Goal: Information Seeking & Learning: Learn about a topic

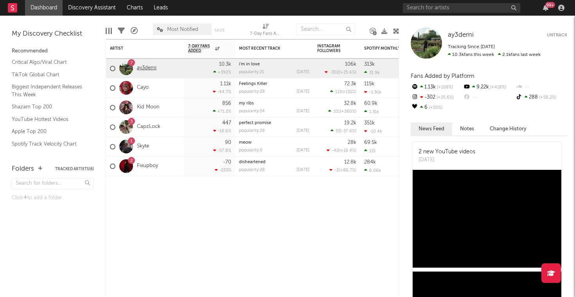
click at [143, 66] on link "ay3demi" at bounding box center [147, 68] width 20 height 7
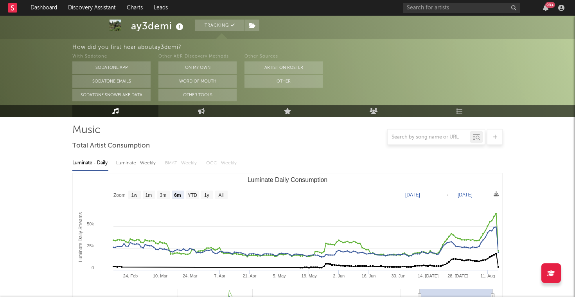
scroll to position [53, 0]
click at [133, 192] on text "1w" at bounding box center [134, 194] width 6 height 5
select select "1w"
type input "[DATE]"
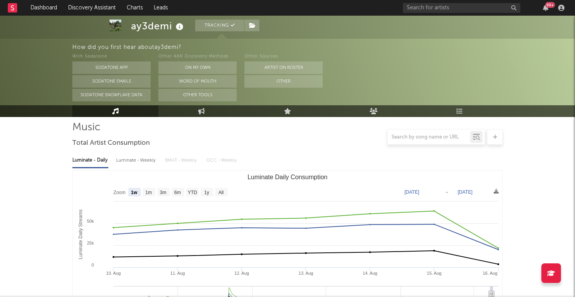
scroll to position [0, 0]
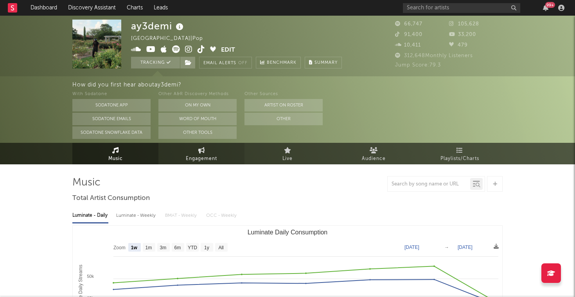
click at [202, 155] on span "Engagement" at bounding box center [201, 158] width 31 height 9
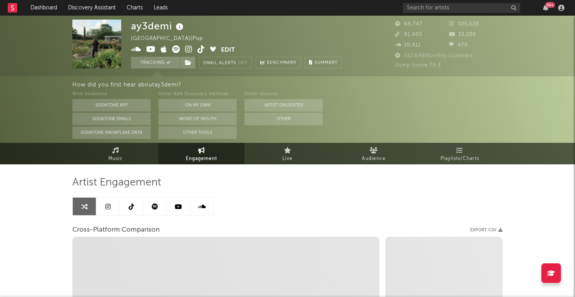
select select "1w"
select select "1m"
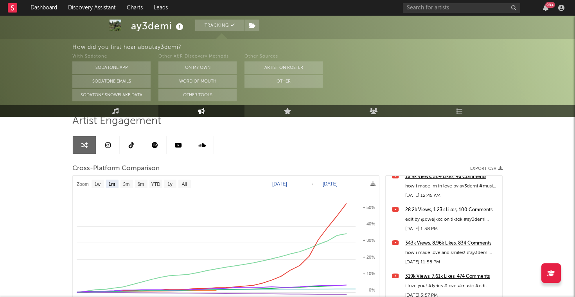
scroll to position [295, 0]
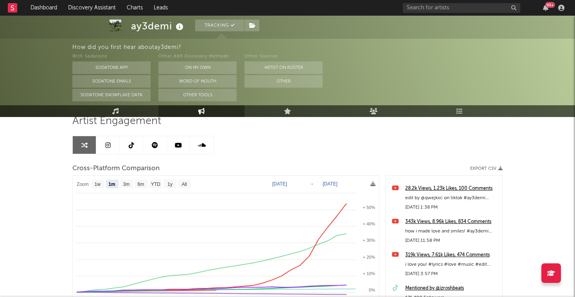
click at [396, 141] on div "Artist Engagement Cross-Platform Comparison Export CSV Zoom 1w 1m 3m 6m YTD 1y …" at bounding box center [287, 248] width 430 height 266
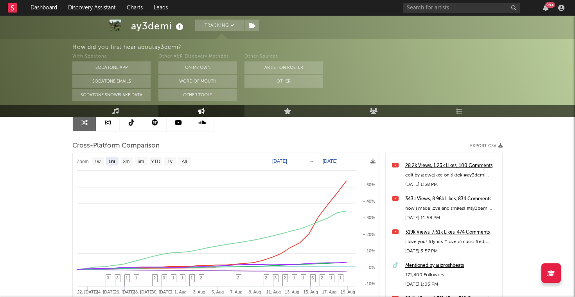
scroll to position [87, 0]
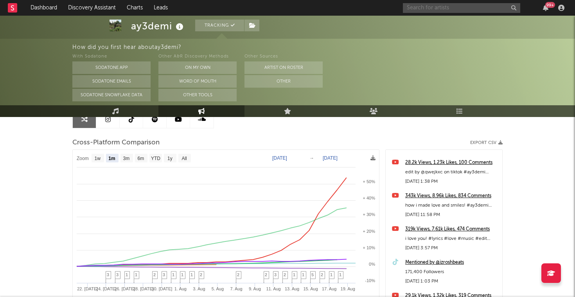
click at [477, 9] on input "text" at bounding box center [461, 8] width 117 height 10
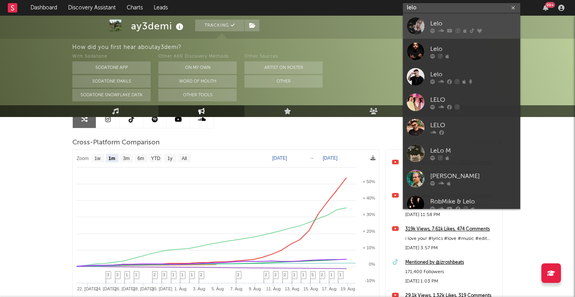
type input "lelo"
click at [416, 33] on div at bounding box center [416, 26] width 18 height 18
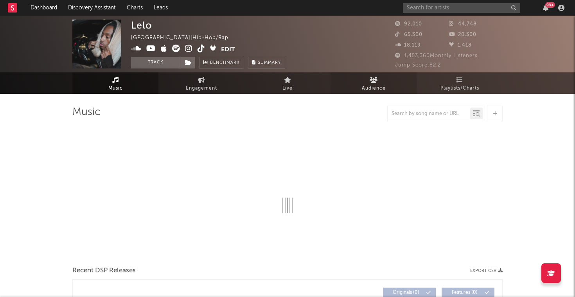
select select "6m"
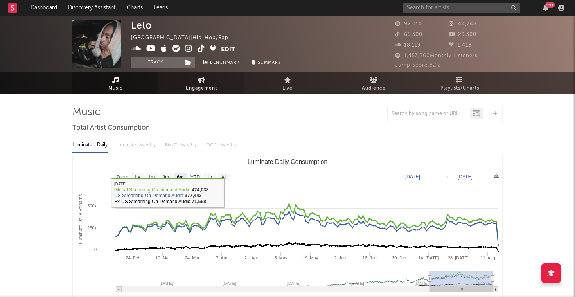
click at [188, 79] on link "Engagement" at bounding box center [201, 83] width 86 height 22
select select "1w"
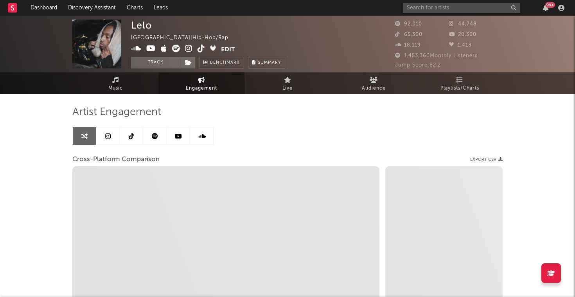
select select "1m"
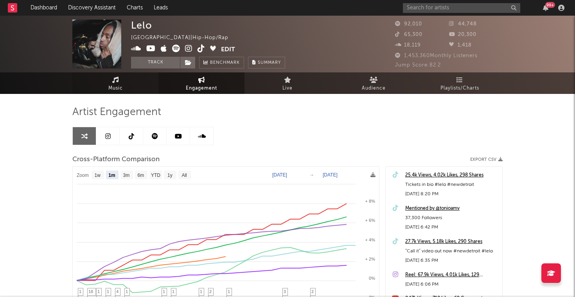
click at [124, 80] on link "Music" at bounding box center [115, 83] width 86 height 22
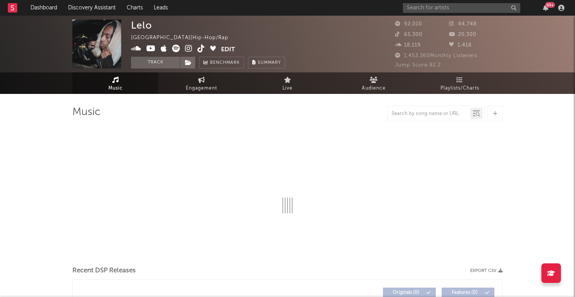
select select "6m"
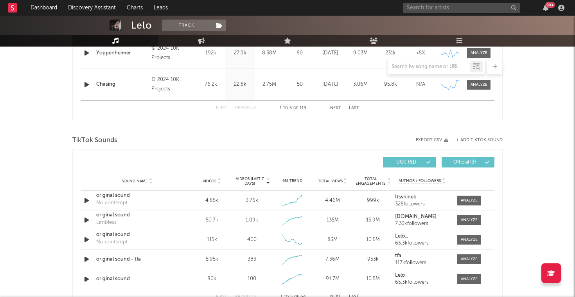
scroll to position [449, 0]
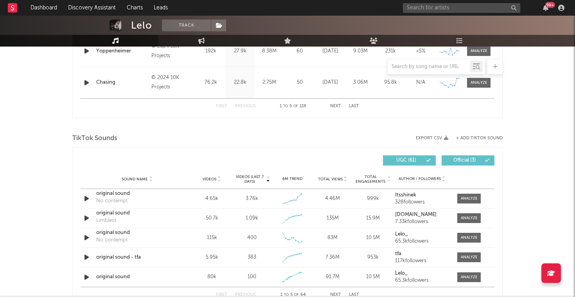
click at [264, 175] on span "Videos (last 7 days)" at bounding box center [250, 178] width 32 height 9
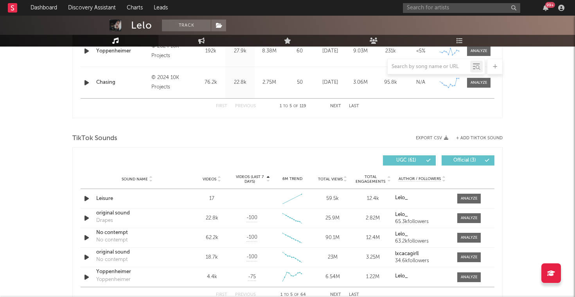
click at [264, 175] on span "Videos (last 7 days)" at bounding box center [250, 178] width 32 height 9
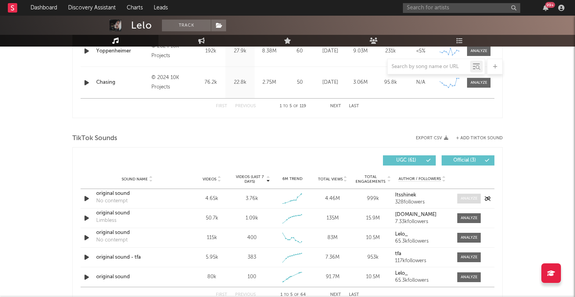
click at [461, 196] on div at bounding box center [469, 198] width 17 height 6
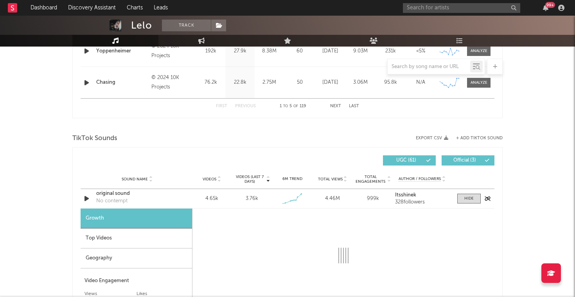
select select "1w"
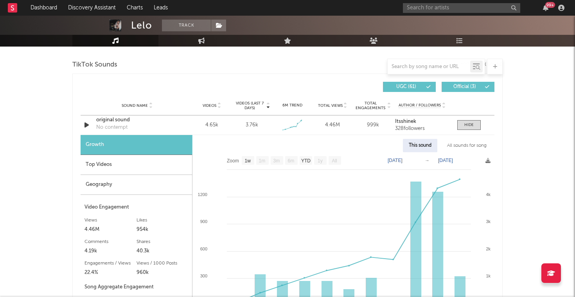
scroll to position [523, 0]
